Goal: Navigation & Orientation: Find specific page/section

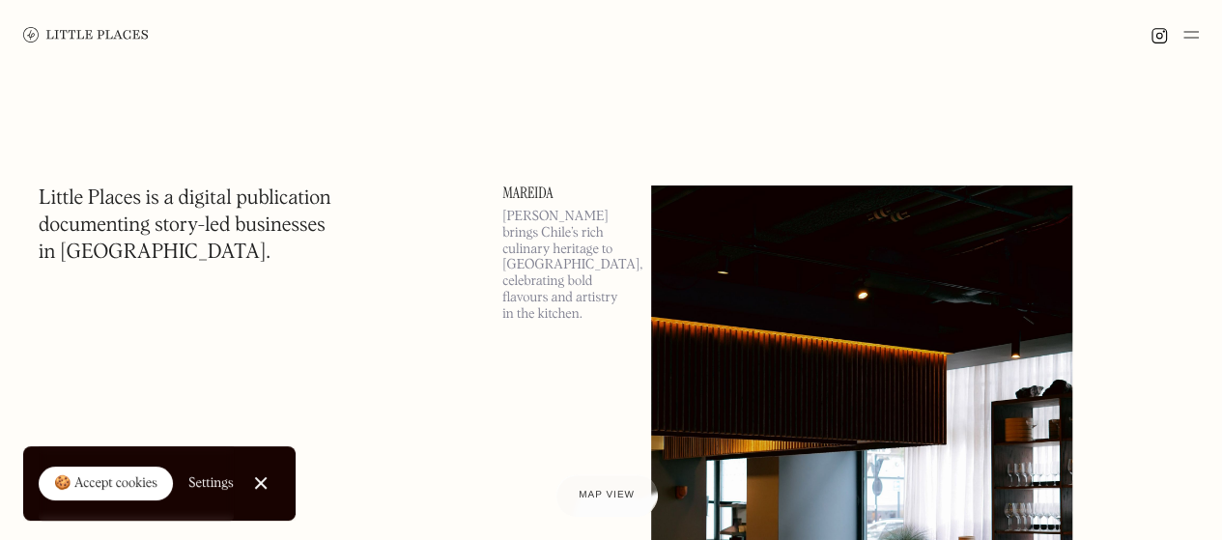
click at [280, 476] on link "Close Cookie Popup" at bounding box center [261, 483] width 39 height 39
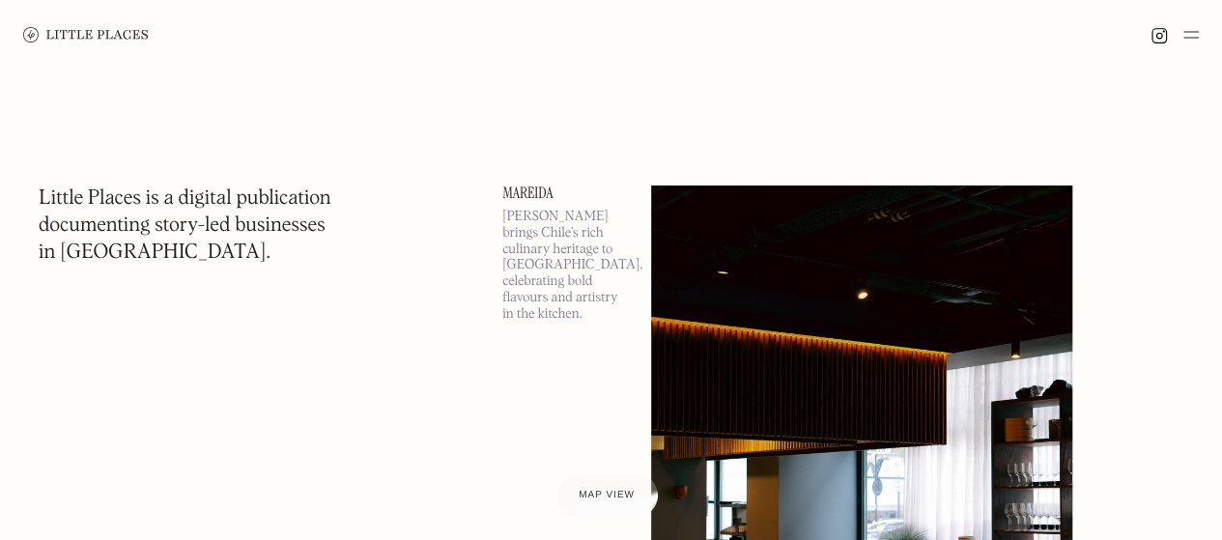
click at [1200, 30] on div at bounding box center [611, 35] width 1222 height 70
click at [1197, 32] on img at bounding box center [1190, 34] width 15 height 23
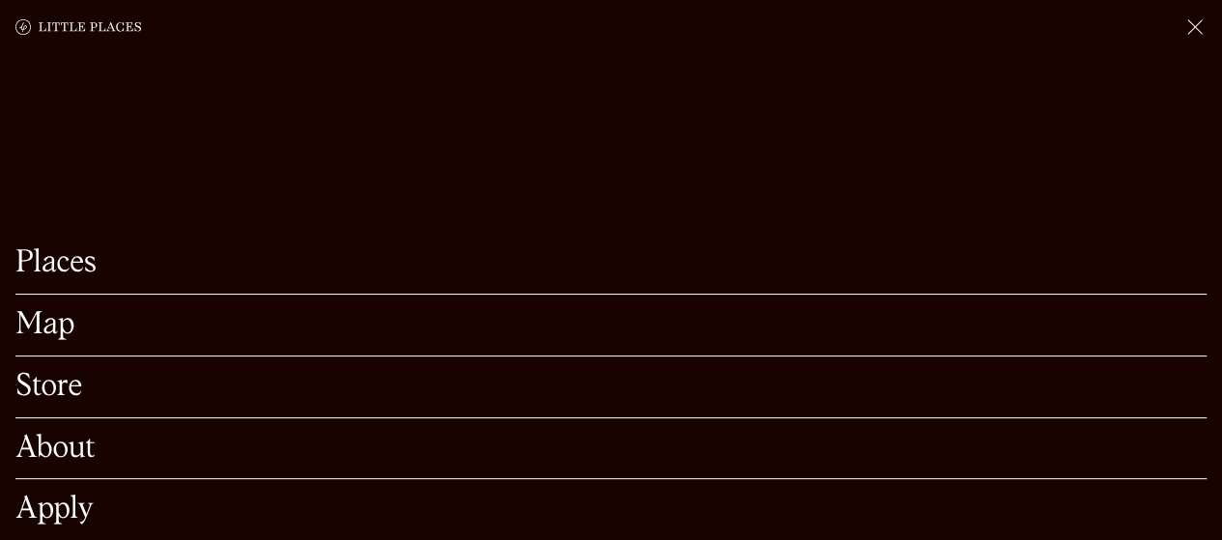
scroll to position [97, 0]
click at [46, 250] on link "Places" at bounding box center [610, 263] width 1191 height 30
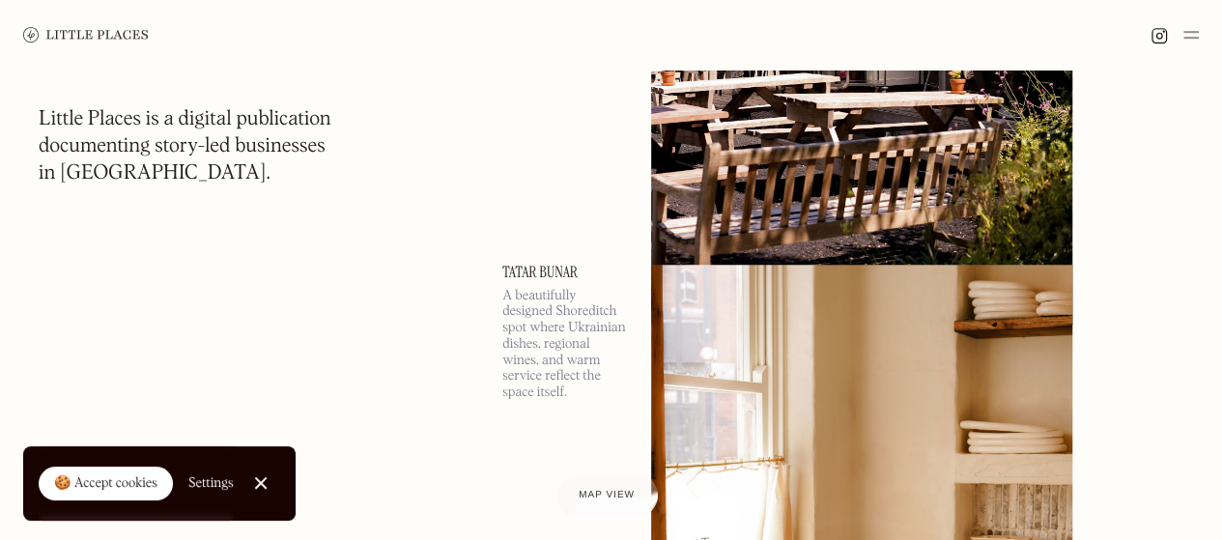
scroll to position [4637, 0]
